Goal: Task Accomplishment & Management: Use online tool/utility

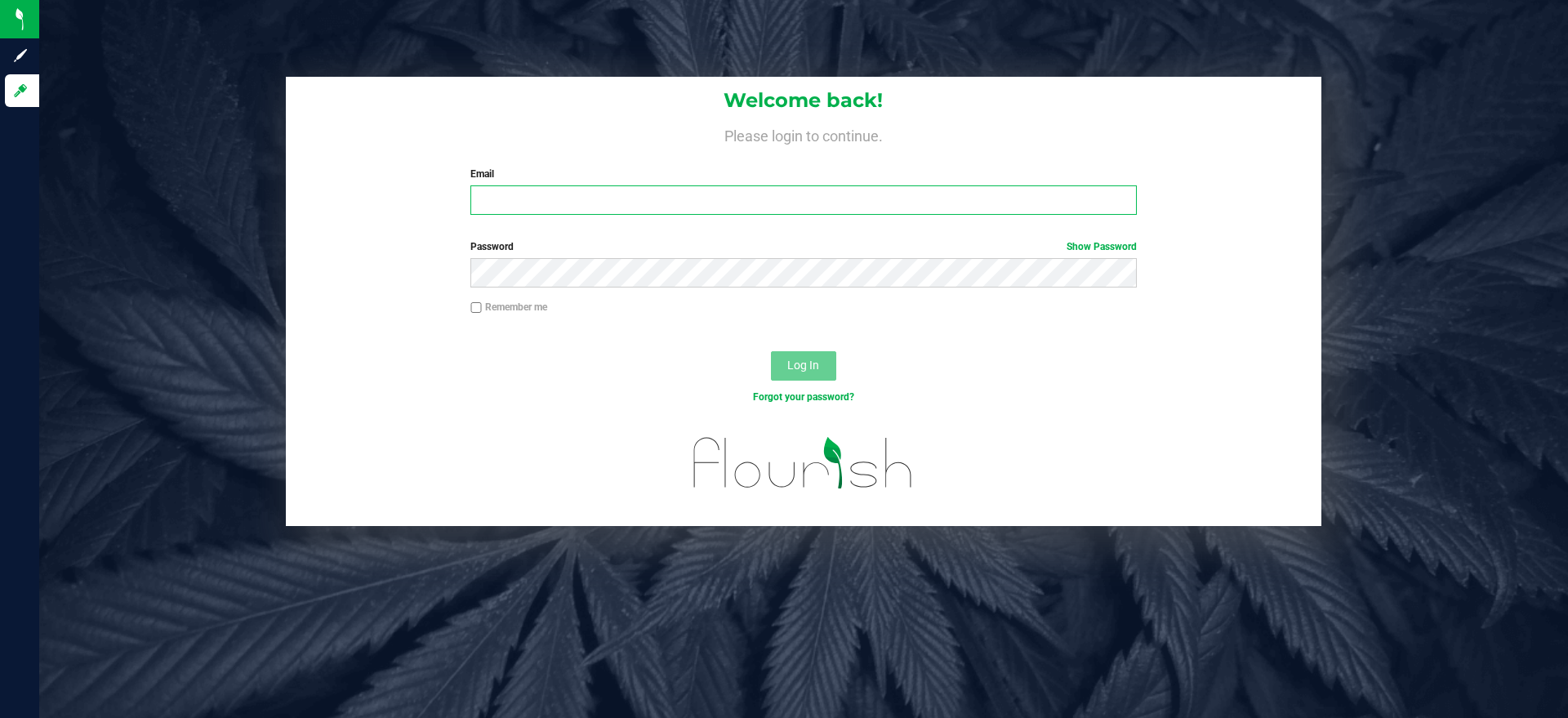
click at [647, 210] on input "Email" at bounding box center [802, 200] width 666 height 29
type input "[PERSON_NAME][EMAIL_ADDRESS][DOMAIN_NAME]"
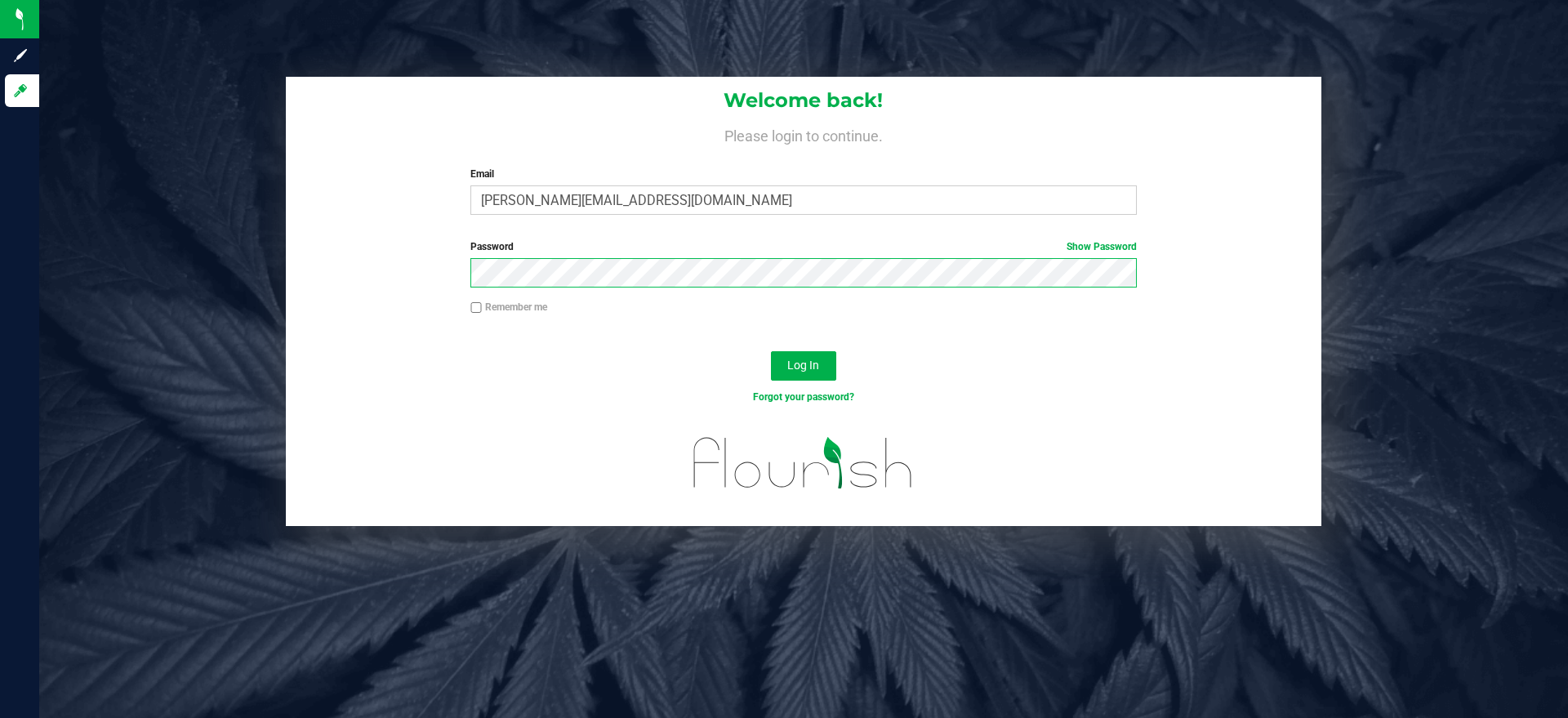
click at [770, 352] on button "Log In" at bounding box center [803, 366] width 66 height 29
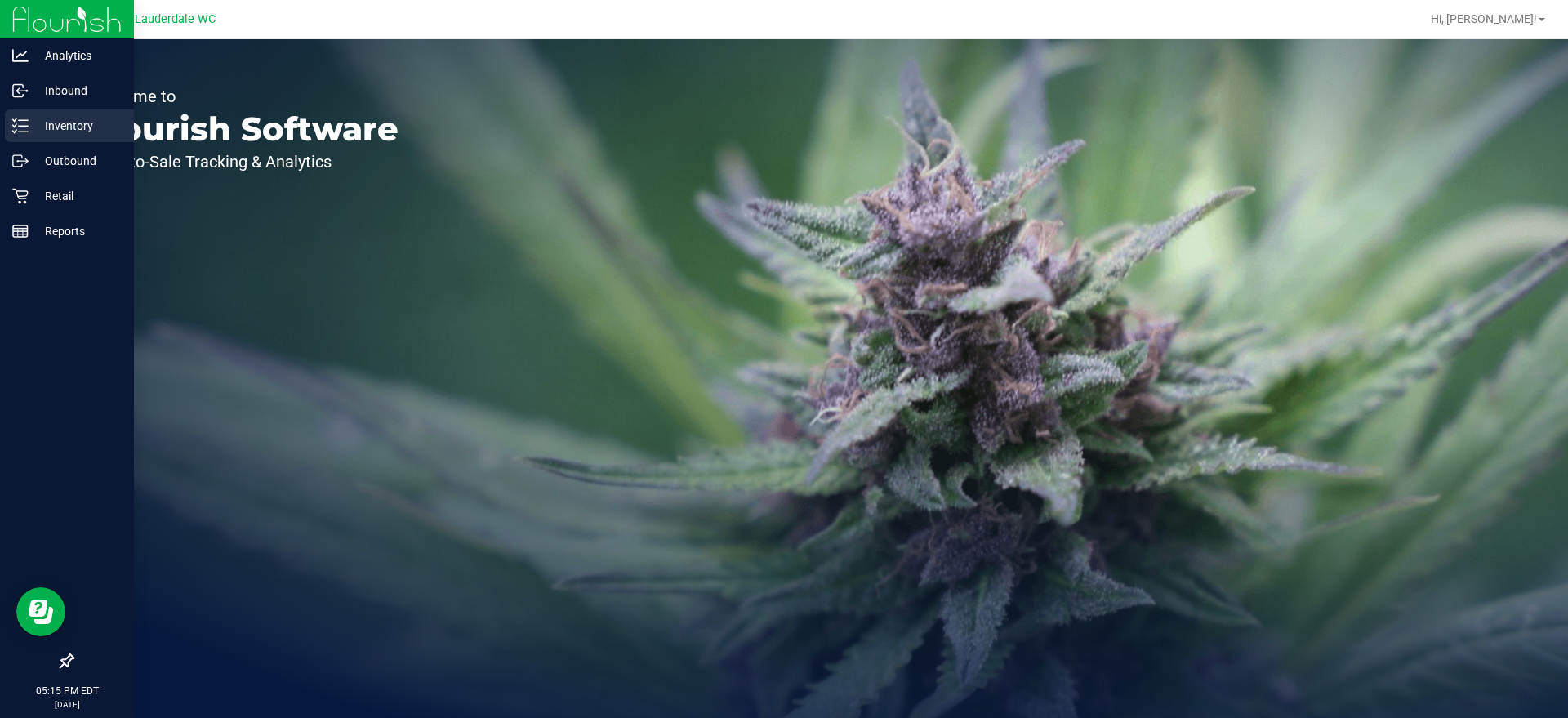
click at [64, 124] on p "Inventory" at bounding box center [77, 126] width 98 height 20
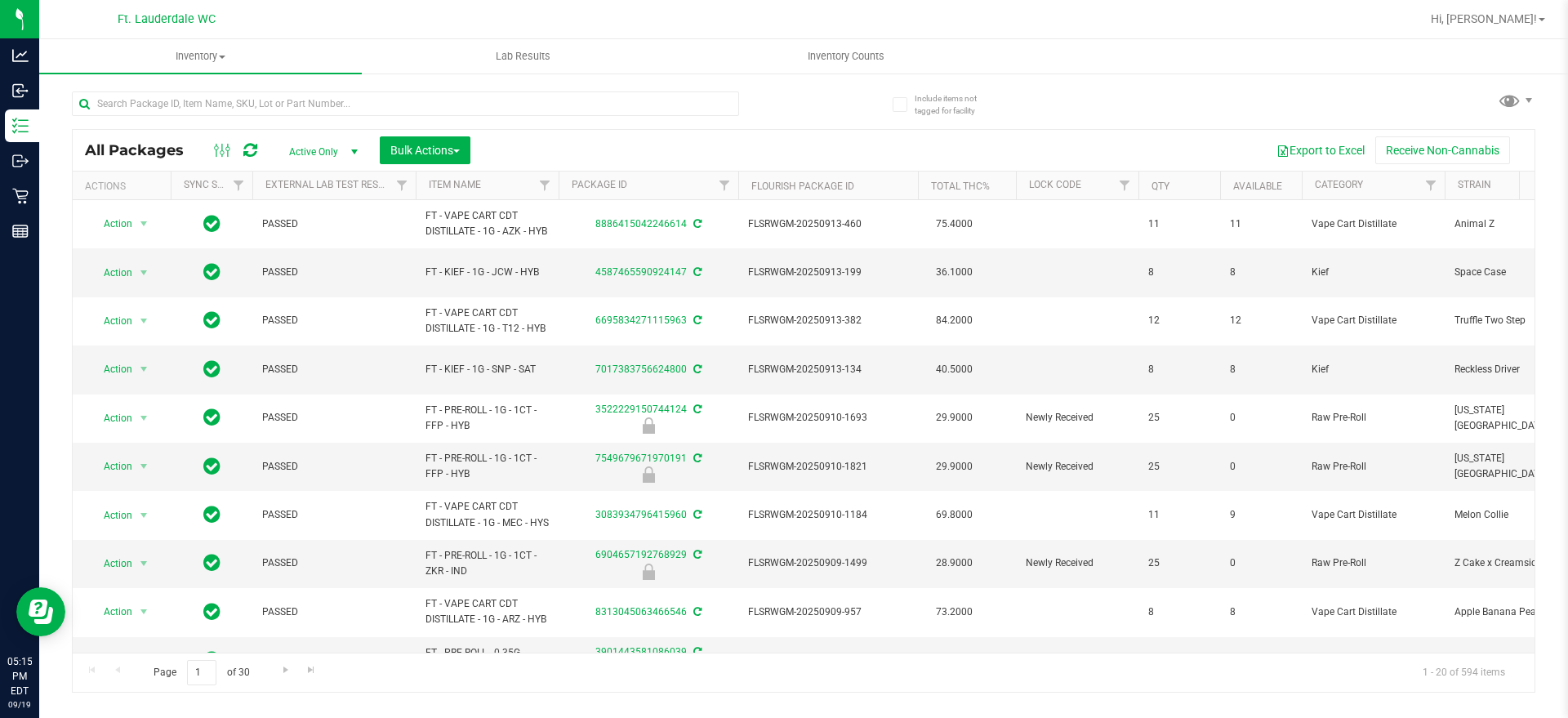
click at [484, 184] on th "Item Name" at bounding box center [486, 185] width 143 height 28
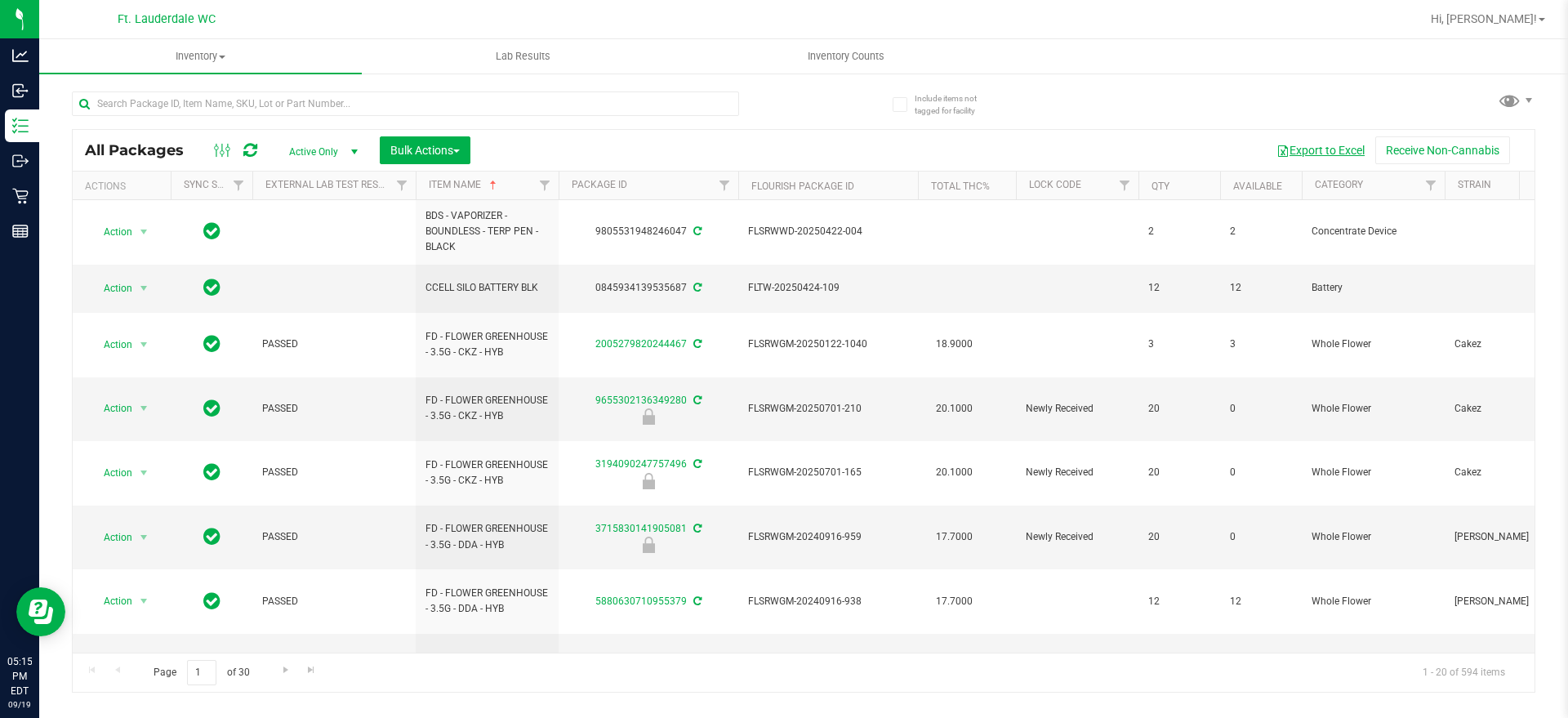
click at [1323, 147] on button "Export to Excel" at bounding box center [1320, 150] width 109 height 27
click at [614, 107] on input "text" at bounding box center [405, 103] width 667 height 25
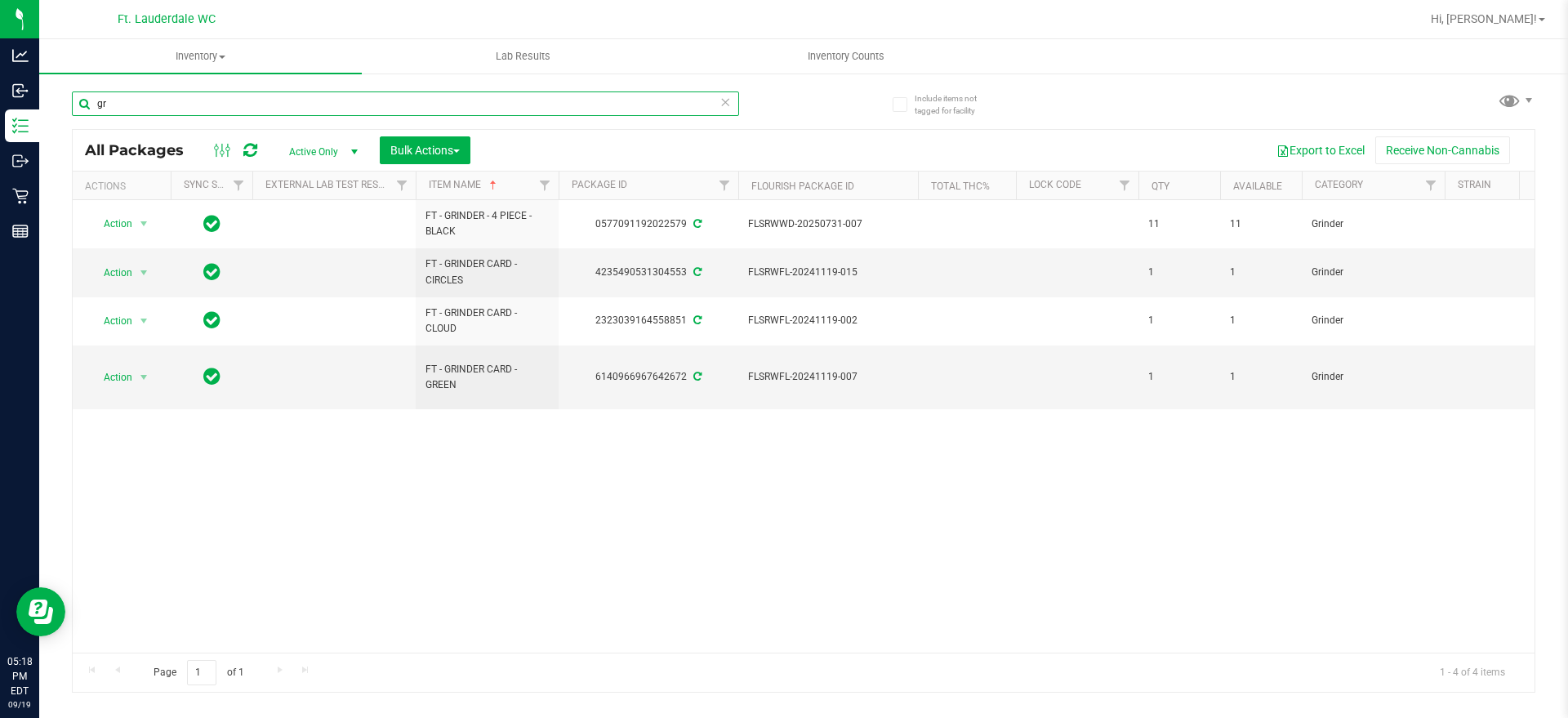
type input "g"
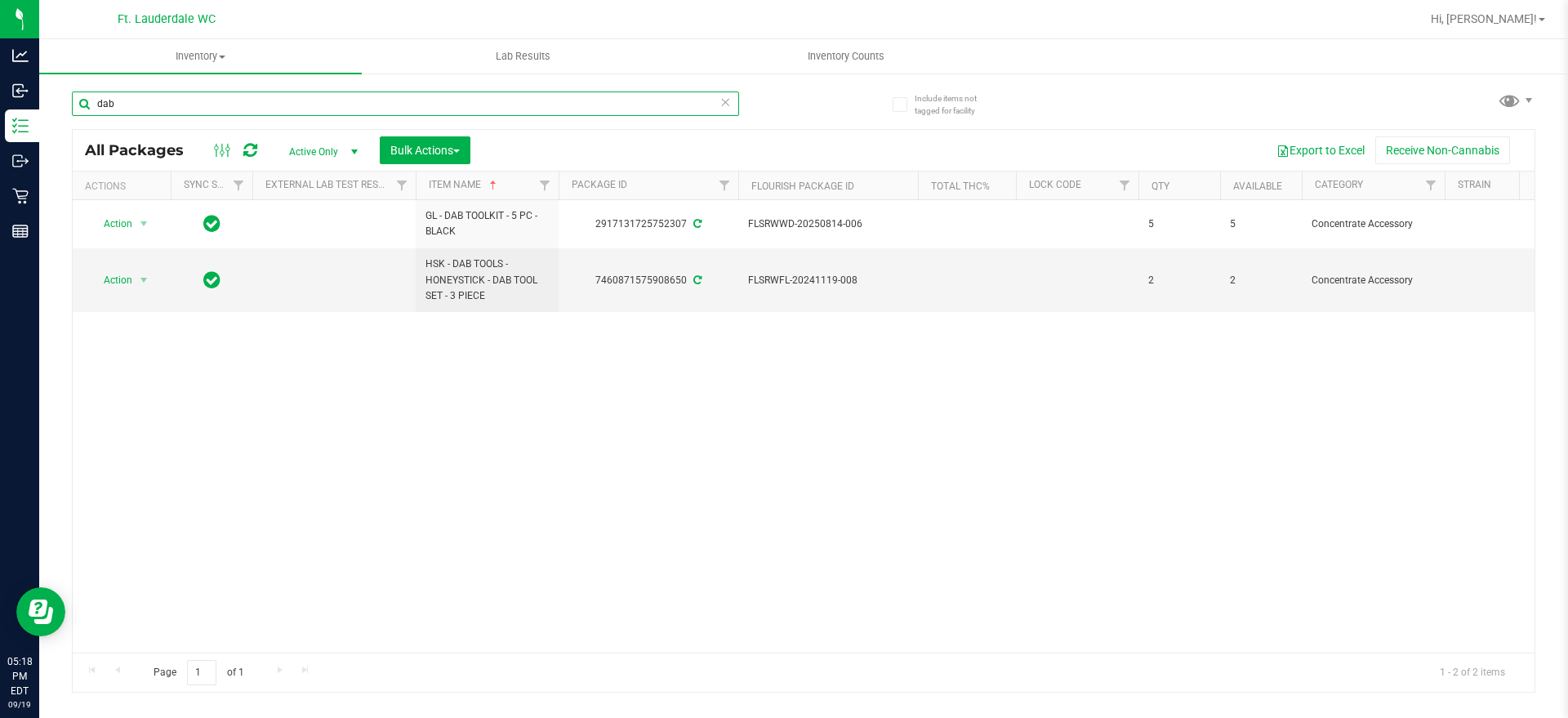
type input "dab"
click at [726, 99] on icon at bounding box center [725, 101] width 12 height 20
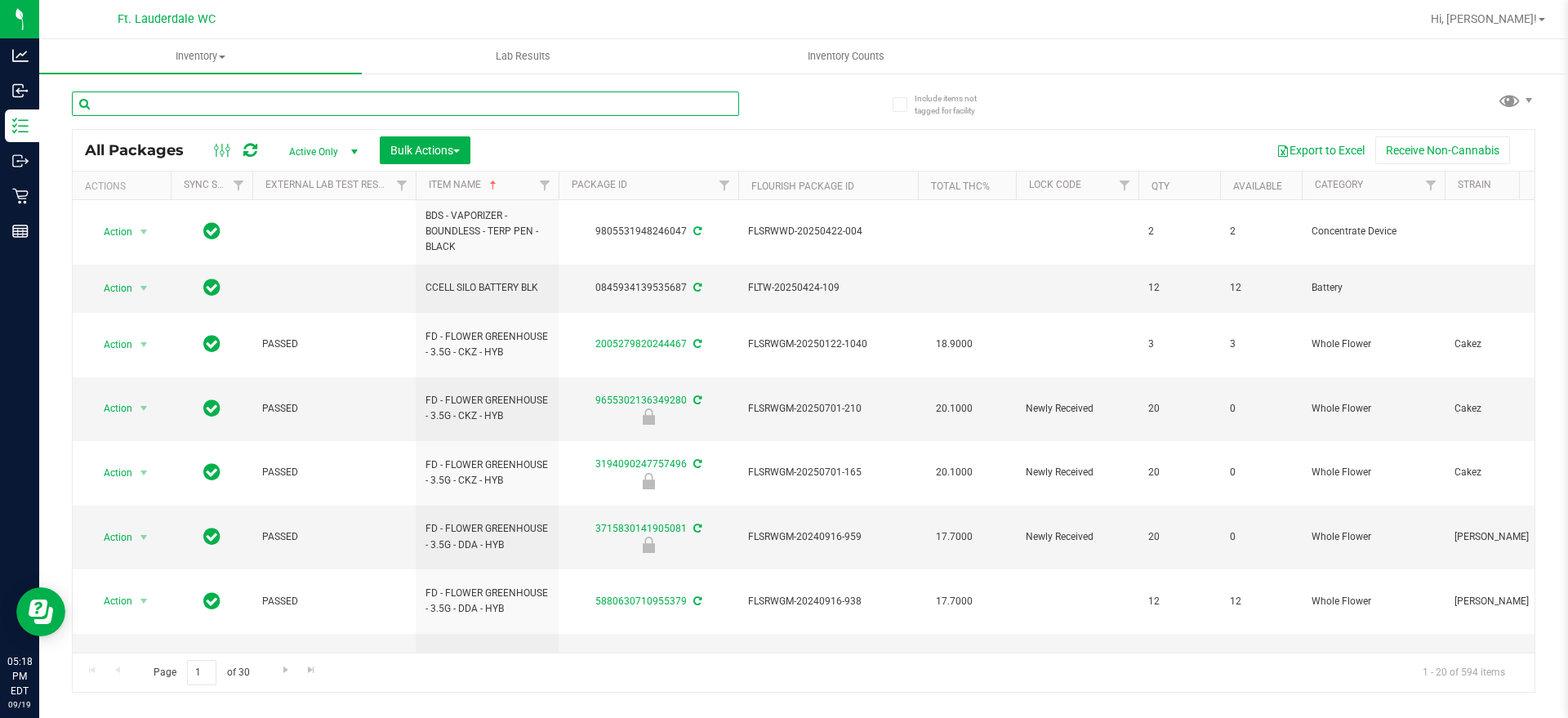
click at [516, 100] on input "text" at bounding box center [405, 103] width 667 height 25
type input "gpen"
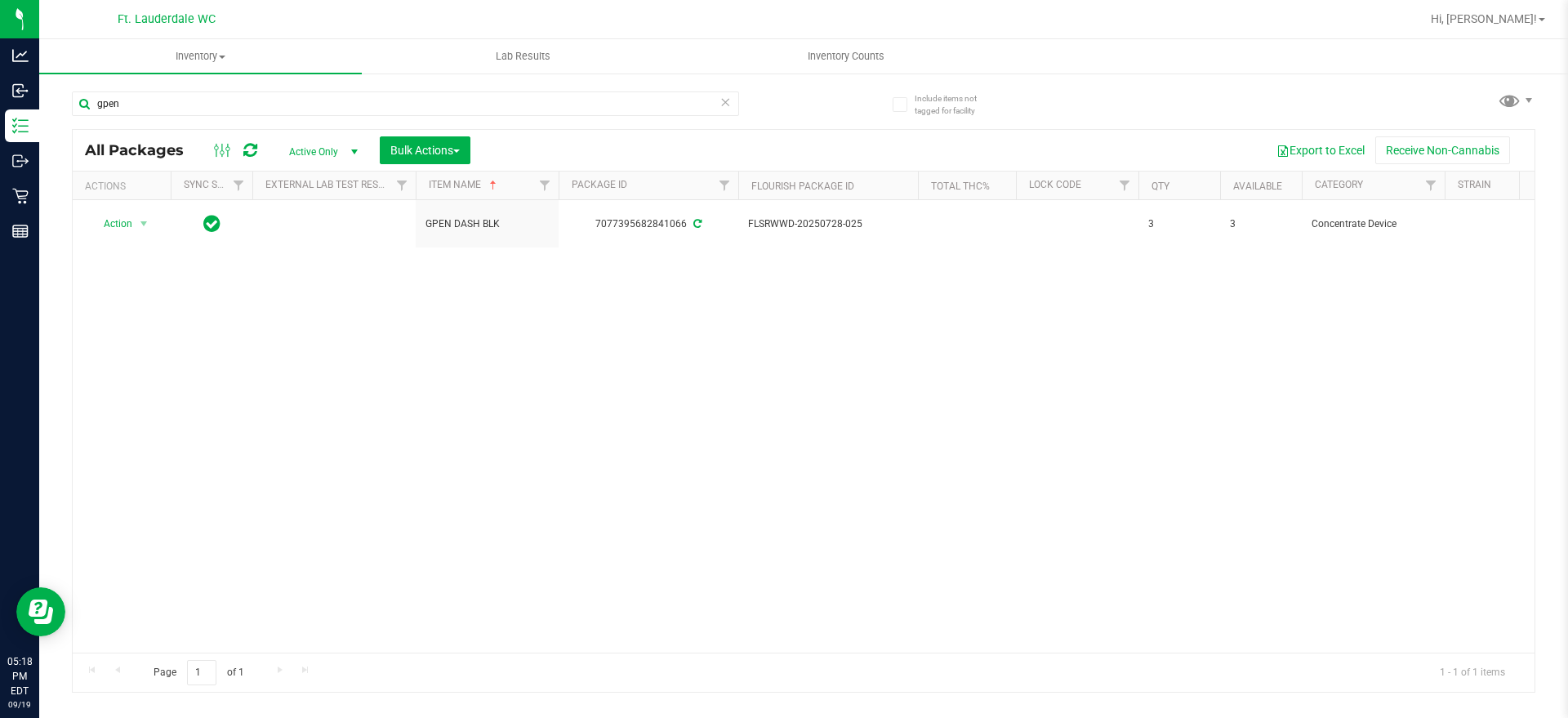
click at [724, 104] on icon at bounding box center [725, 101] width 12 height 20
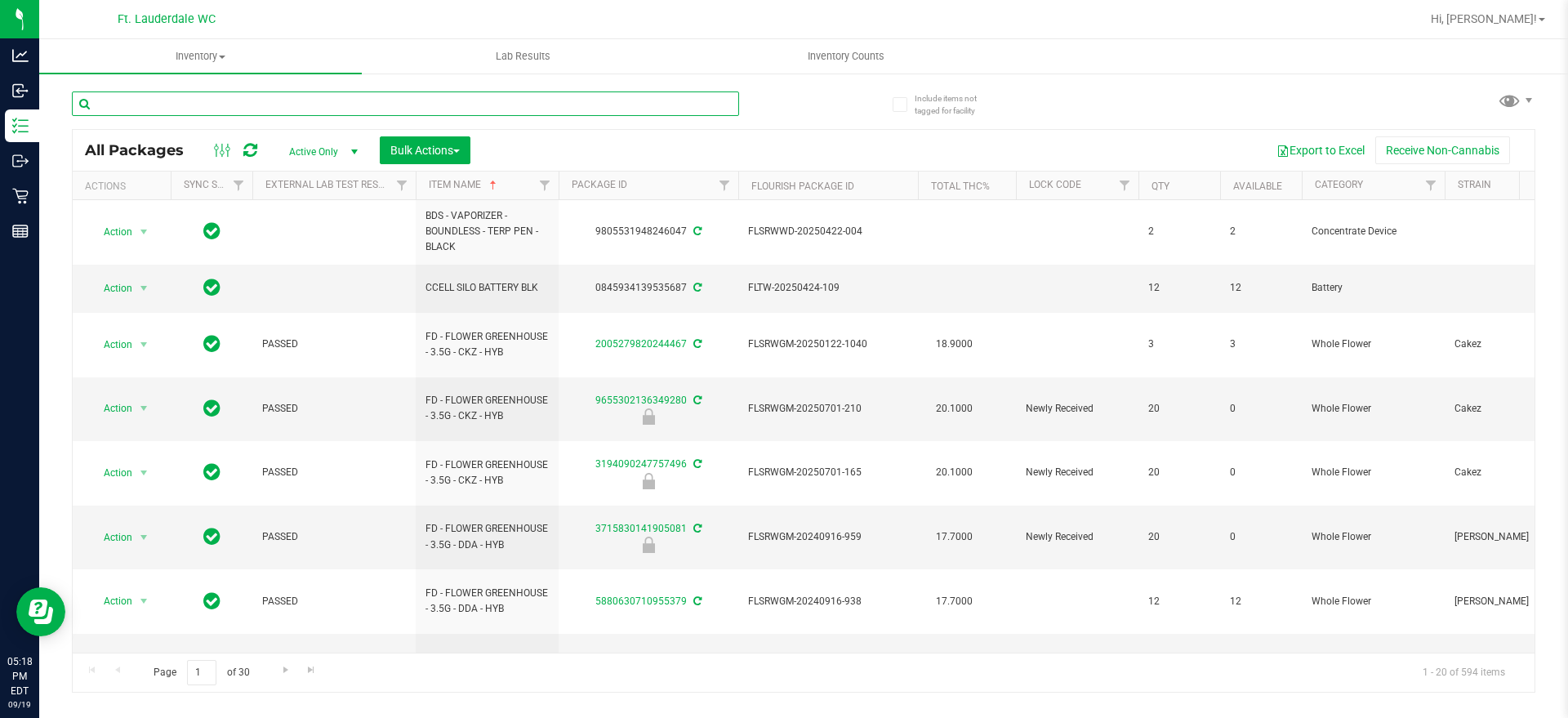
click at [475, 101] on input "text" at bounding box center [405, 103] width 667 height 25
type input "grav"
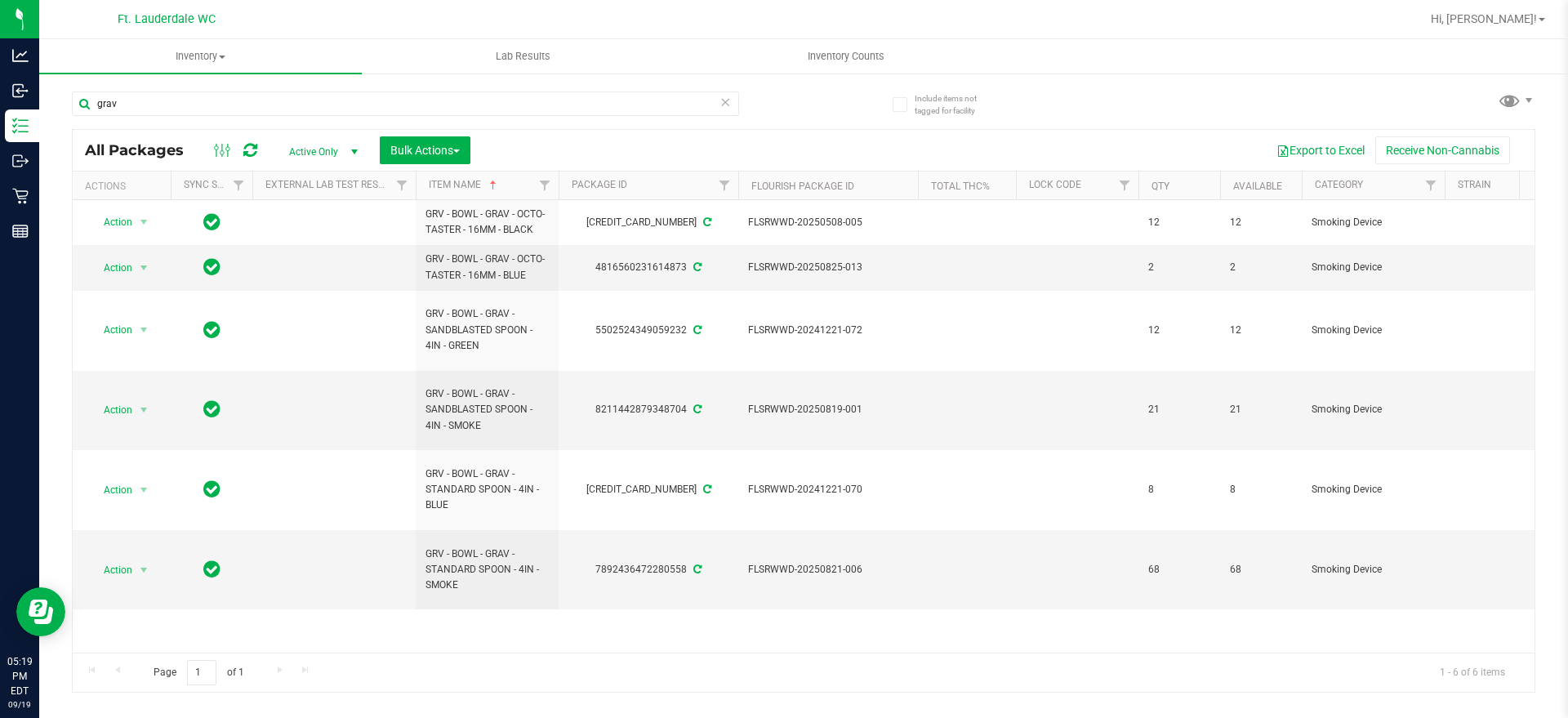
click at [723, 102] on icon at bounding box center [725, 101] width 12 height 20
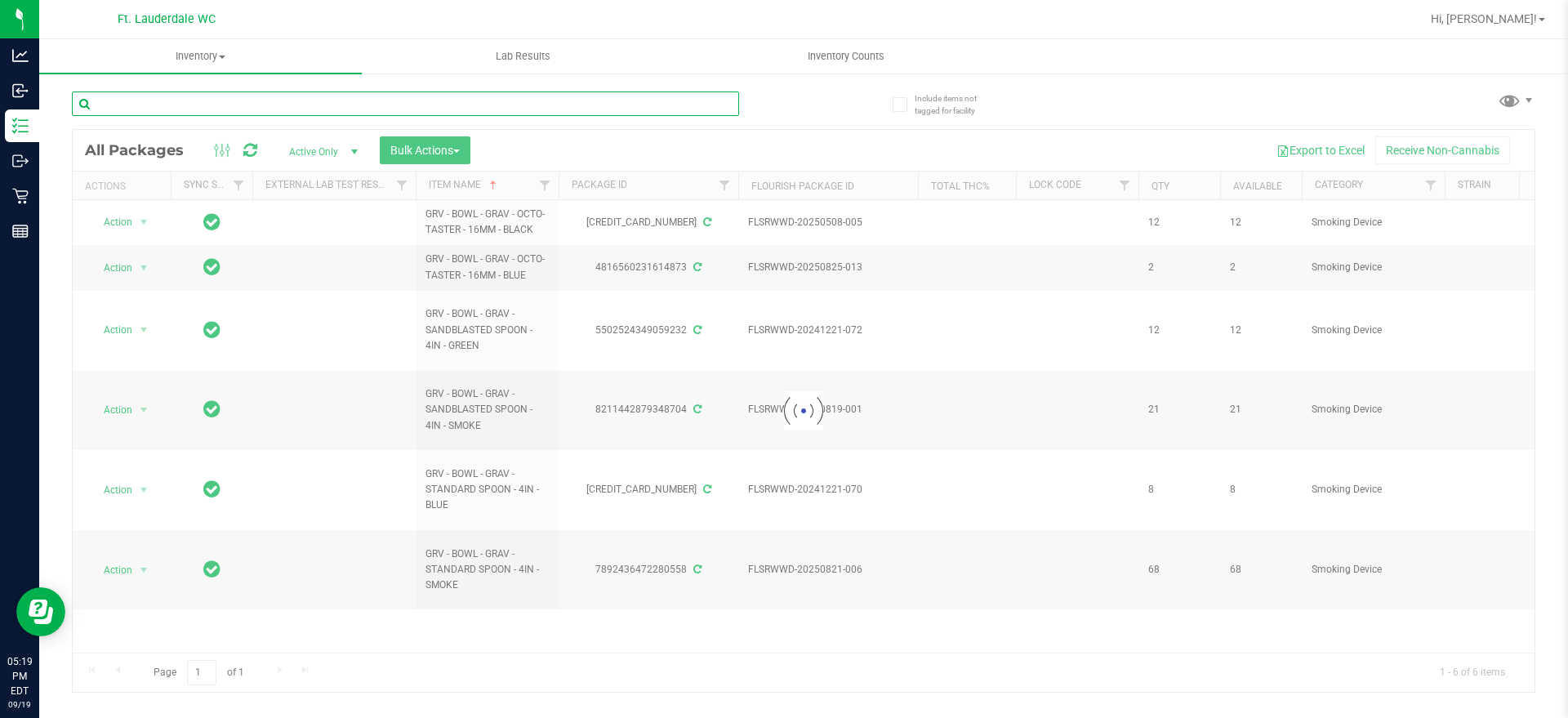
click at [605, 93] on input "text" at bounding box center [405, 103] width 667 height 25
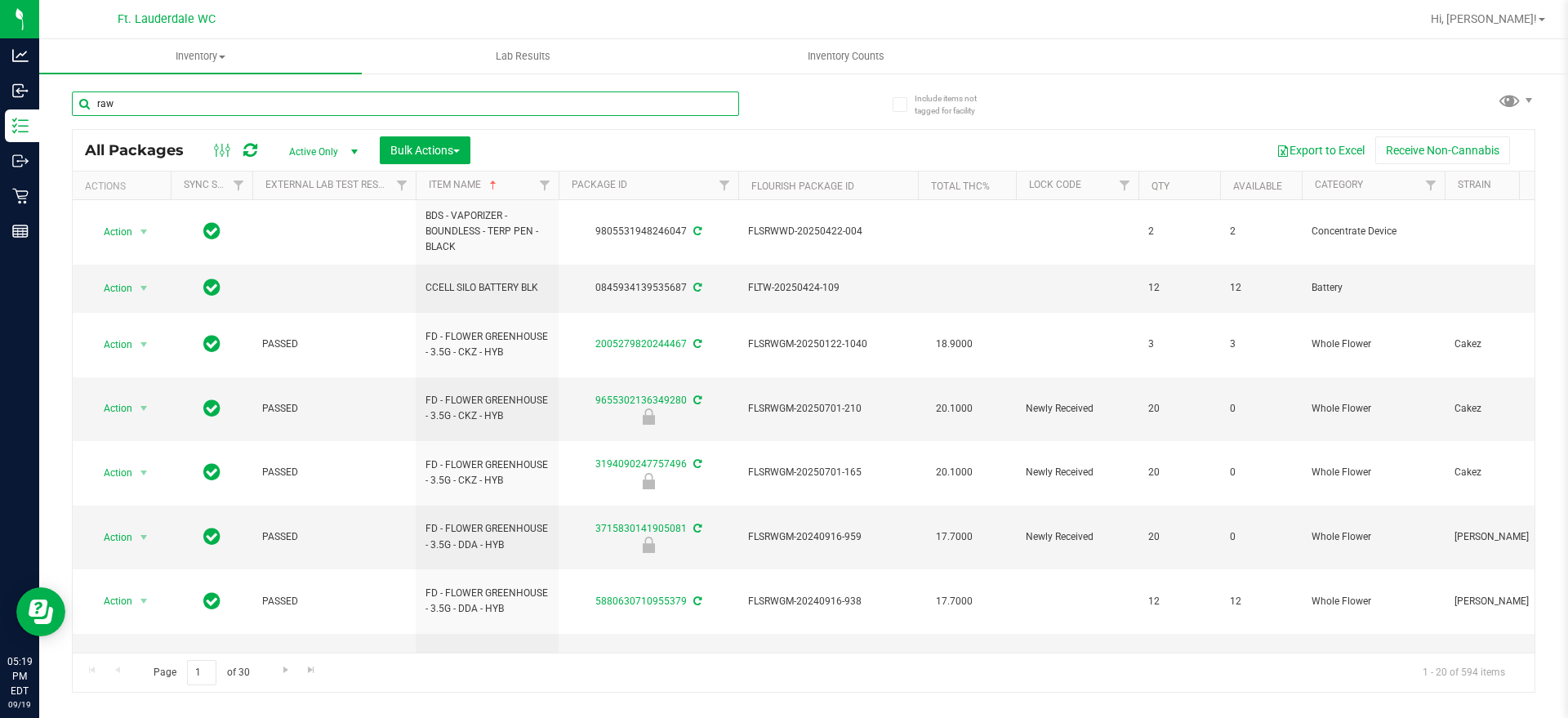
type input "raw"
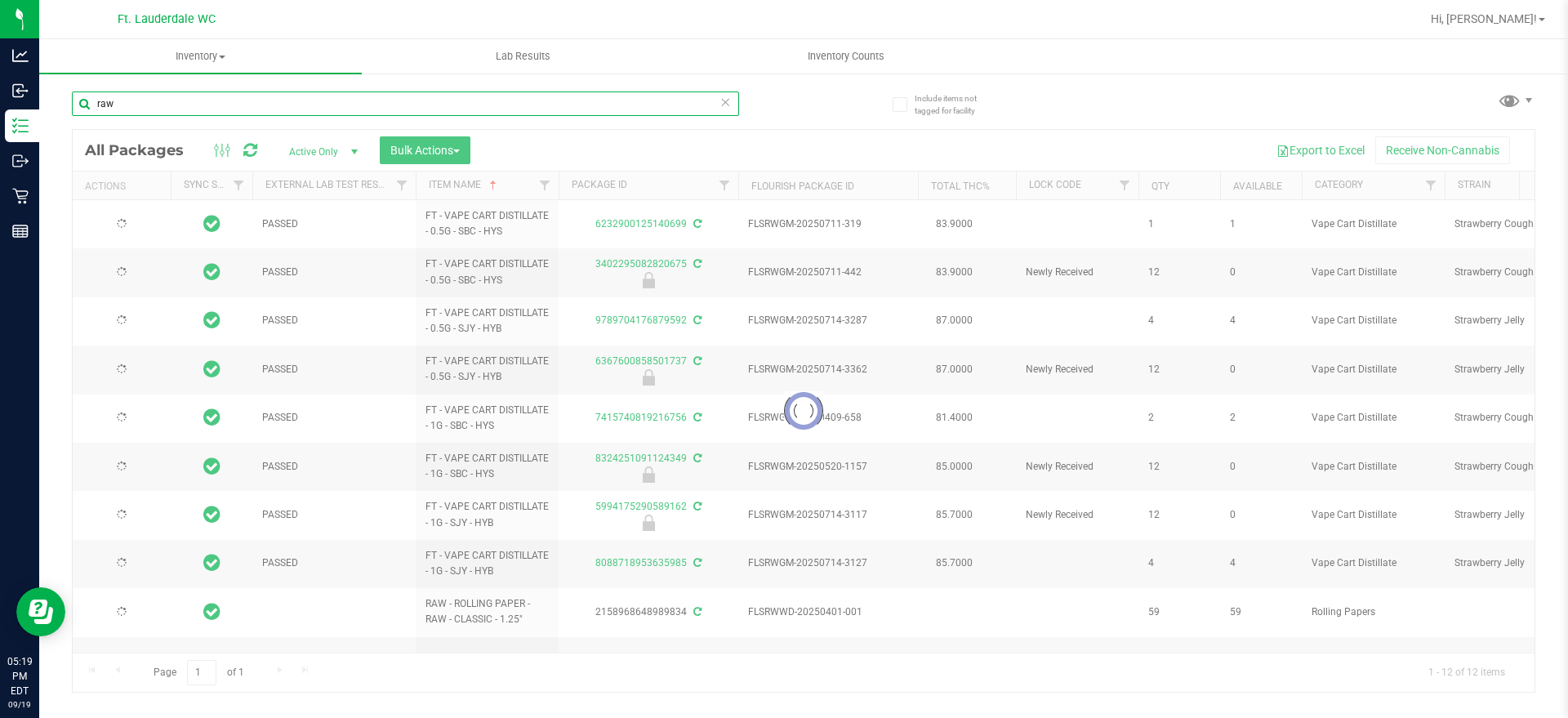
type input "[DATE]"
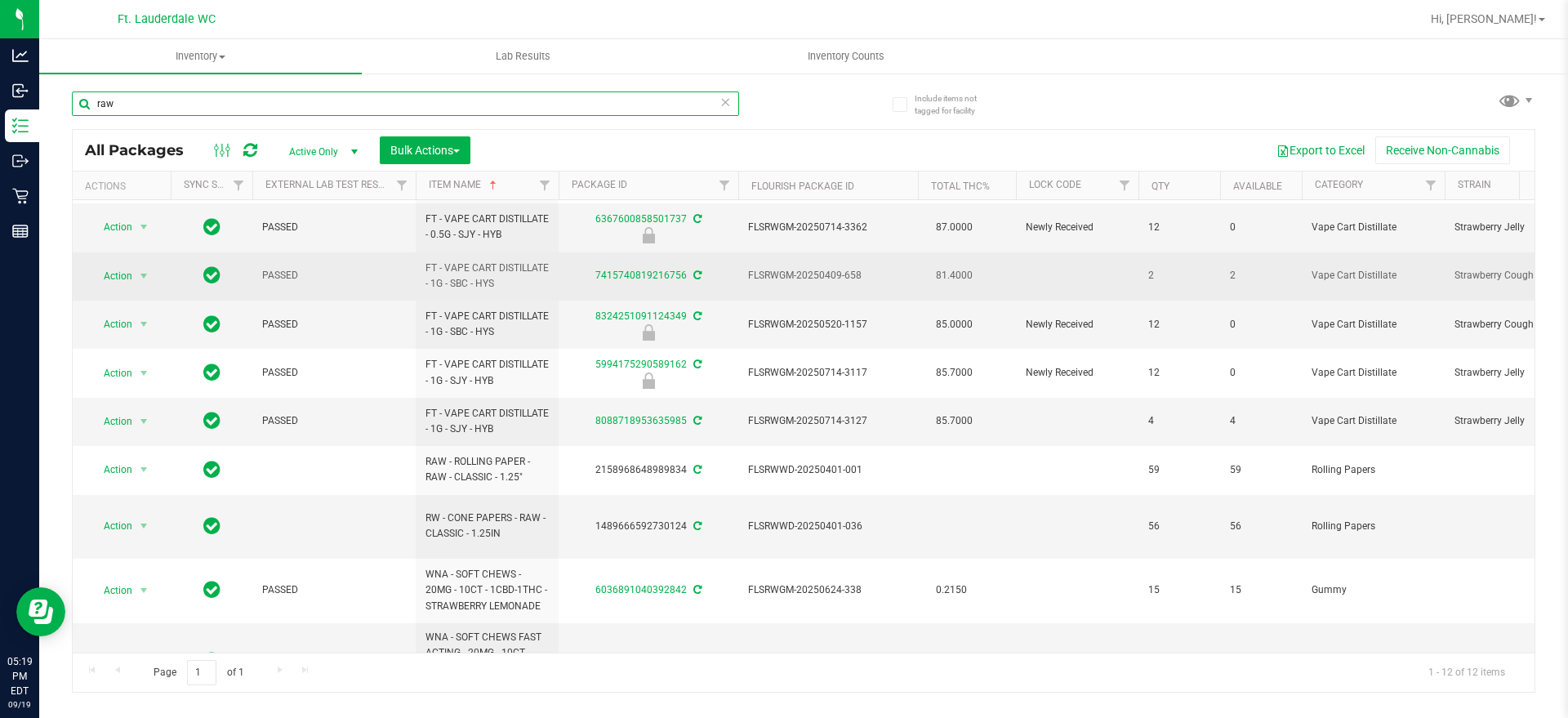
scroll to position [146, 0]
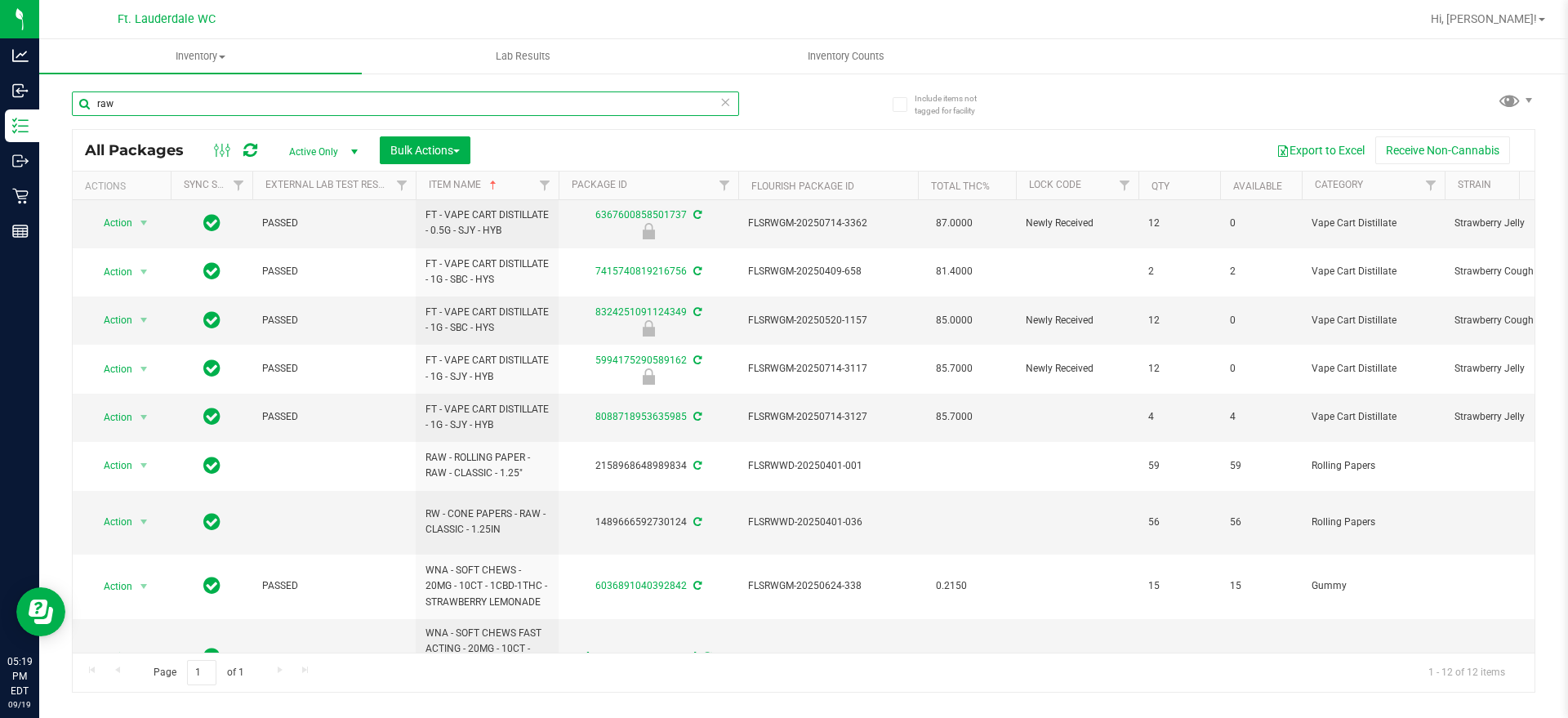
click at [551, 93] on input "raw" at bounding box center [405, 103] width 667 height 25
type input "r"
type input "vbs"
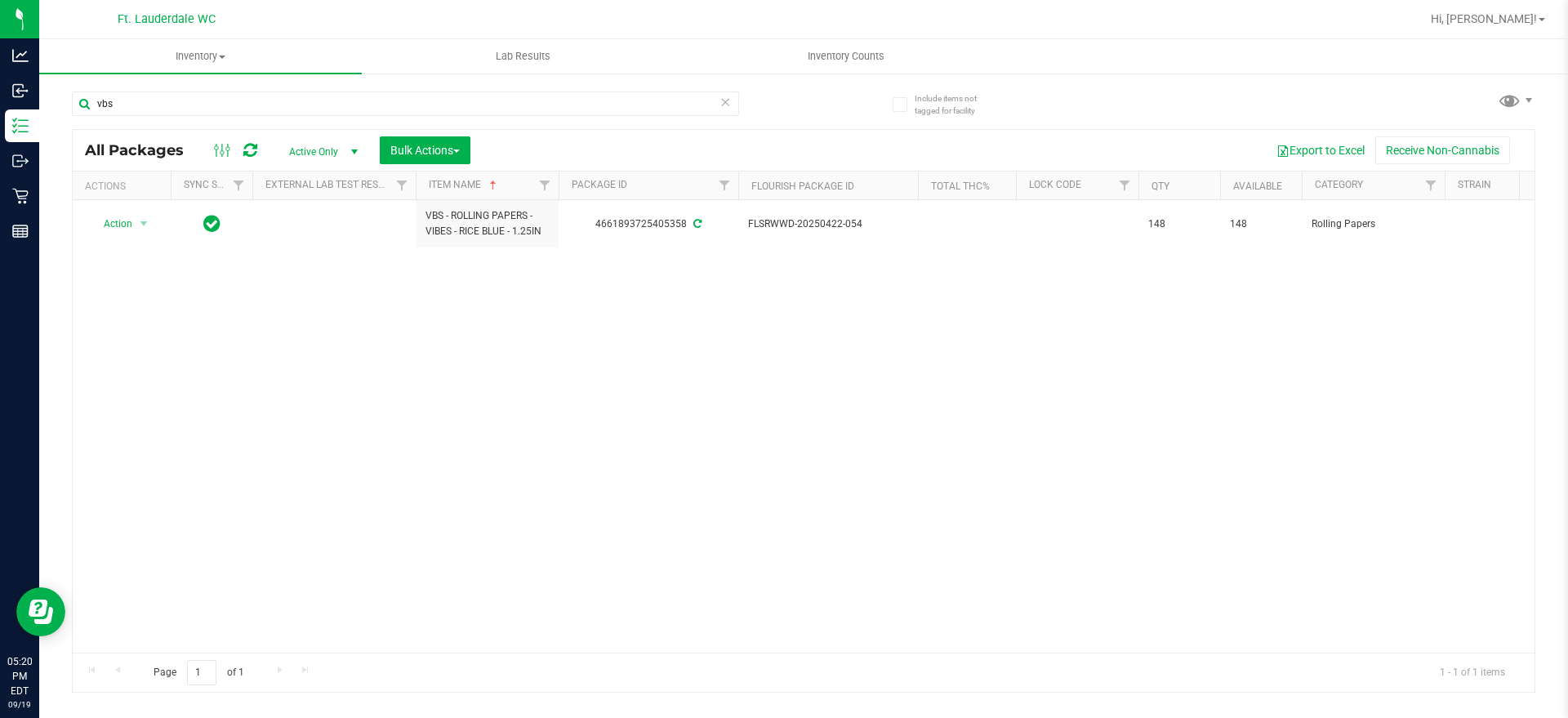
click at [726, 102] on icon at bounding box center [725, 101] width 12 height 20
